Goal: Task Accomplishment & Management: Use online tool/utility

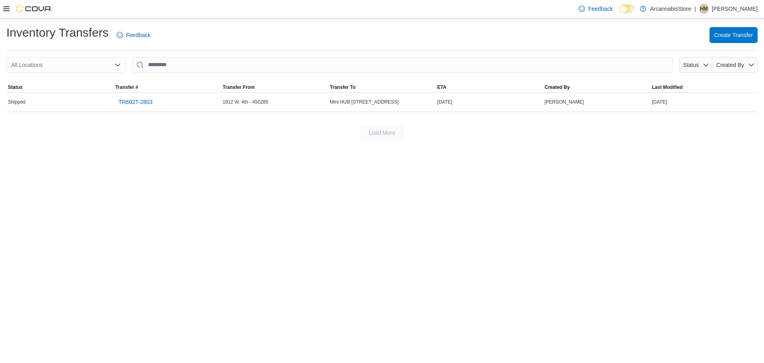
drag, startPoint x: 78, startPoint y: 312, endPoint x: 149, endPoint y: 136, distance: 190.1
click at [79, 309] on div "Inventory Transfers Feedback Create Transfer All Locations Status Created By So…" at bounding box center [382, 190] width 764 height 344
click at [2, 9] on div "Feedback Dark Mode ArcannabisStore | [PERSON_NAME]" at bounding box center [382, 9] width 764 height 18
click at [1, 10] on div "Feedback Dark Mode ArcannabisStore | [PERSON_NAME]" at bounding box center [382, 9] width 764 height 18
click at [8, 9] on icon at bounding box center [6, 8] width 6 height 5
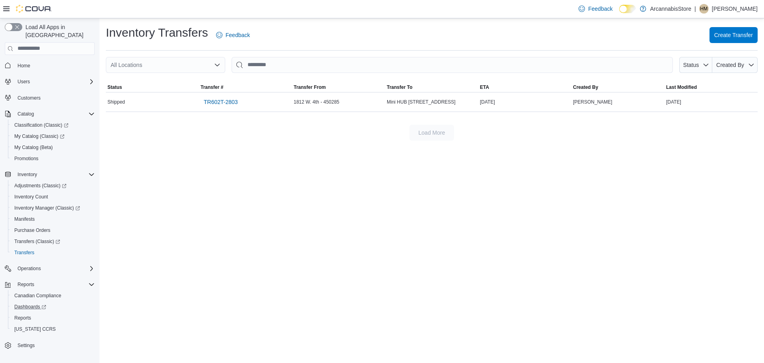
click at [33, 304] on link "Dashboards" at bounding box center [53, 306] width 90 height 11
click at [34, 313] on link "Reports" at bounding box center [22, 318] width 23 height 10
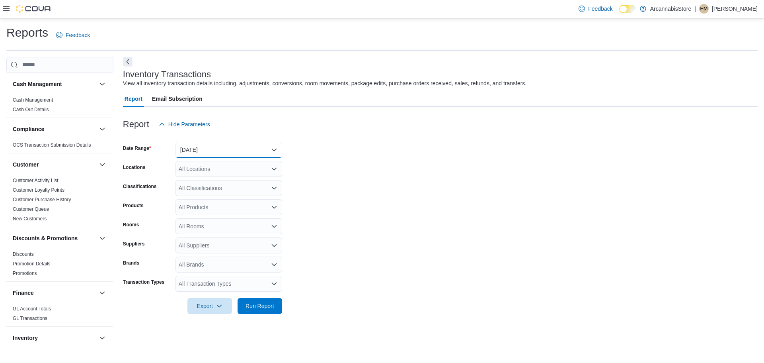
click at [228, 152] on button "[DATE]" at bounding box center [228, 150] width 107 height 16
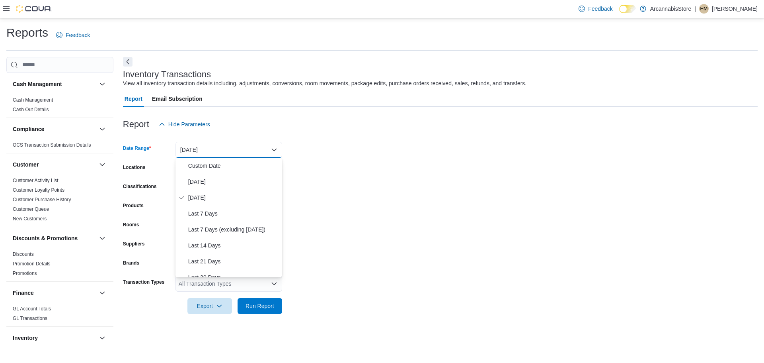
click at [368, 154] on form "Date Range [DATE] Locations All Locations Classifications All Classifications P…" at bounding box center [440, 222] width 635 height 181
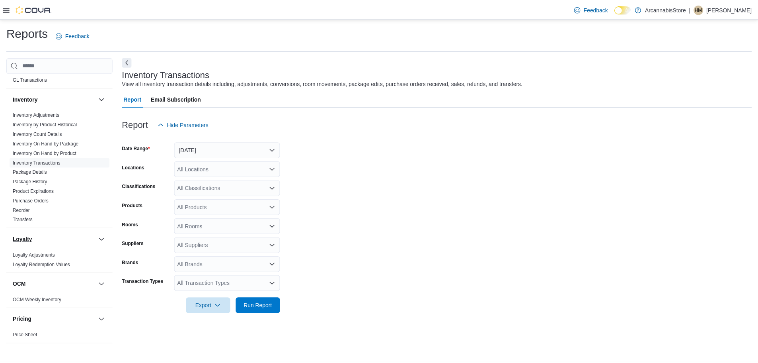
scroll to position [398, 0]
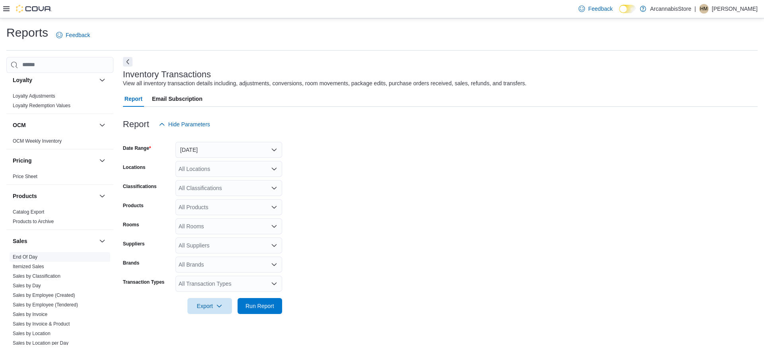
click at [35, 254] on link "End Of Day" at bounding box center [25, 257] width 25 height 6
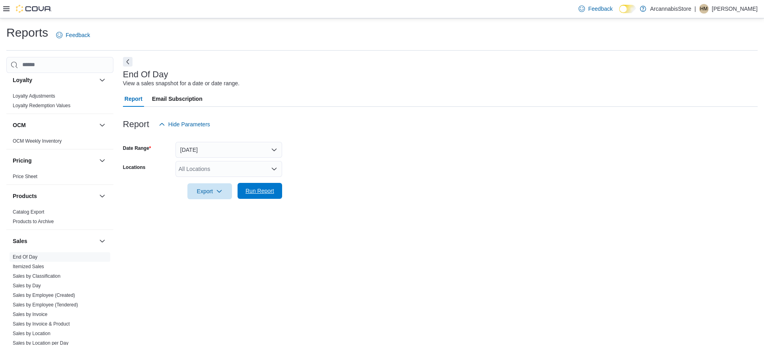
click at [272, 197] on span "Run Report" at bounding box center [259, 191] width 35 height 16
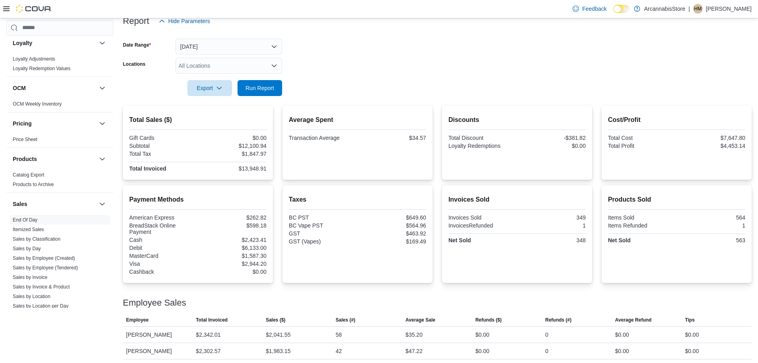
scroll to position [103, 0]
click at [271, 89] on span "Run Report" at bounding box center [260, 88] width 29 height 8
click at [261, 93] on span "Run Report" at bounding box center [259, 88] width 35 height 16
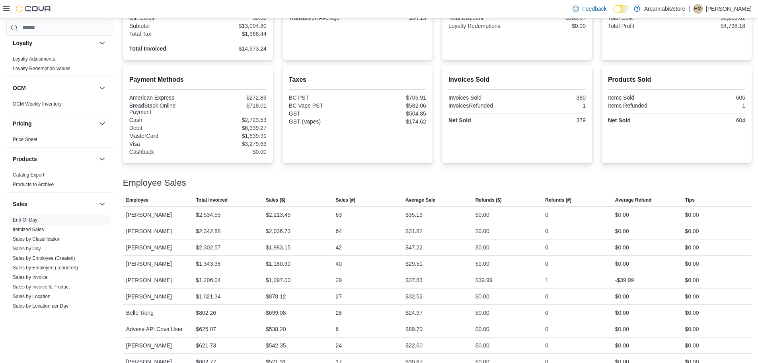
scroll to position [142, 0]
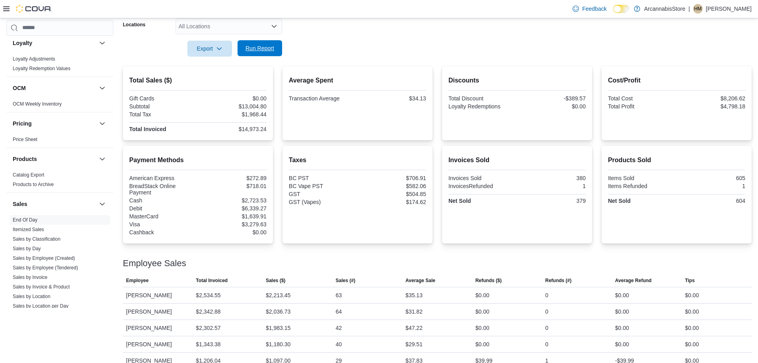
click at [269, 41] on span "Run Report" at bounding box center [259, 48] width 35 height 16
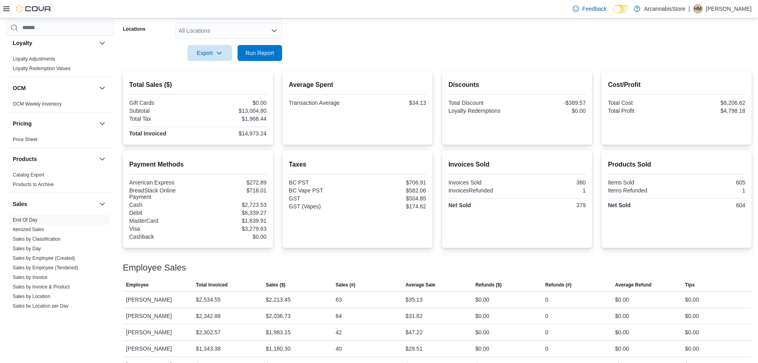
scroll to position [103, 0]
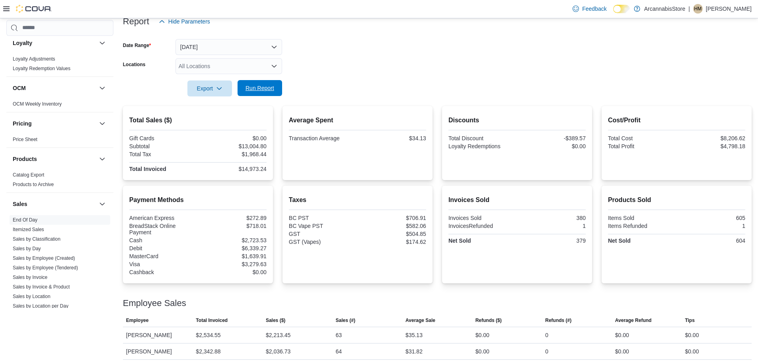
click at [268, 86] on span "Run Report" at bounding box center [260, 88] width 29 height 8
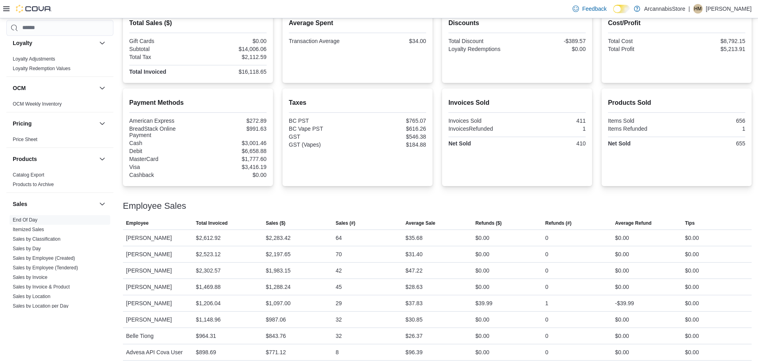
scroll to position [142, 0]
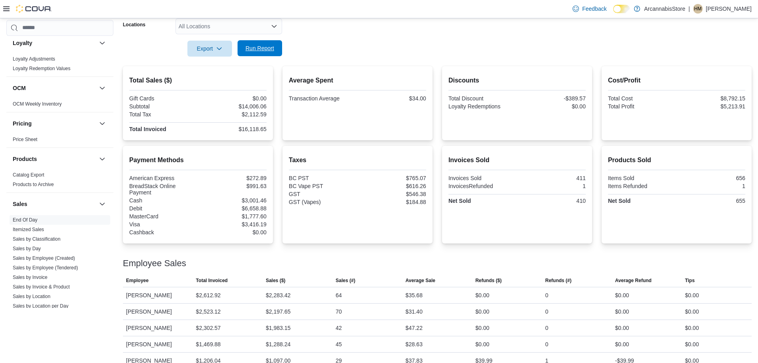
click at [272, 52] on span "Run Report" at bounding box center [259, 48] width 35 height 16
click at [243, 49] on span "Run Report" at bounding box center [259, 48] width 35 height 16
click at [263, 50] on span "Run Report" at bounding box center [260, 48] width 29 height 8
click at [265, 47] on span "Run Report" at bounding box center [260, 48] width 29 height 8
click at [257, 51] on span "Run Report" at bounding box center [260, 48] width 29 height 8
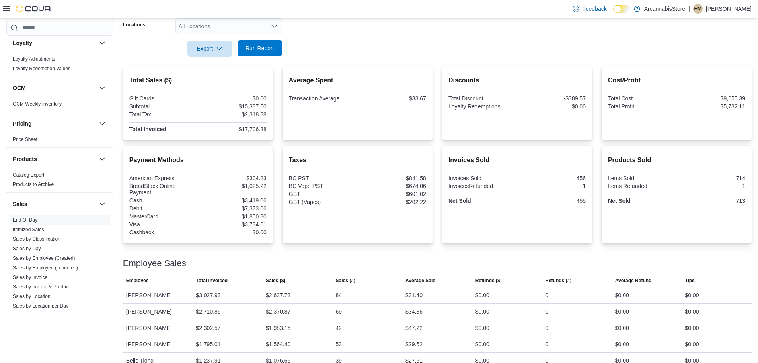
click at [258, 41] on div "Export Run Report" at bounding box center [202, 49] width 159 height 16
click at [275, 47] on span "Run Report" at bounding box center [259, 48] width 35 height 16
